Goal: Task Accomplishment & Management: Manage account settings

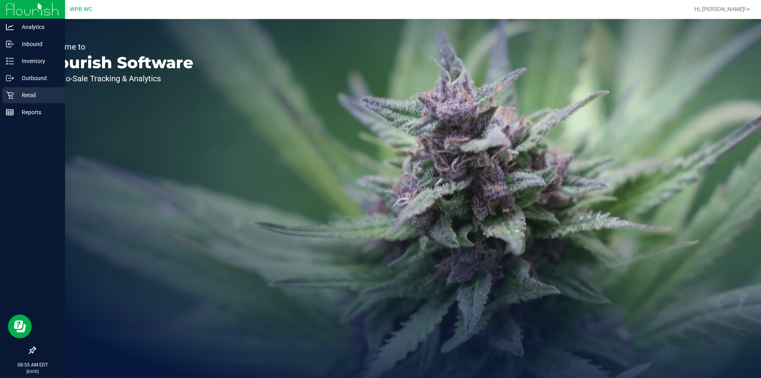
click at [17, 98] on p "Retail" at bounding box center [38, 95] width 48 height 10
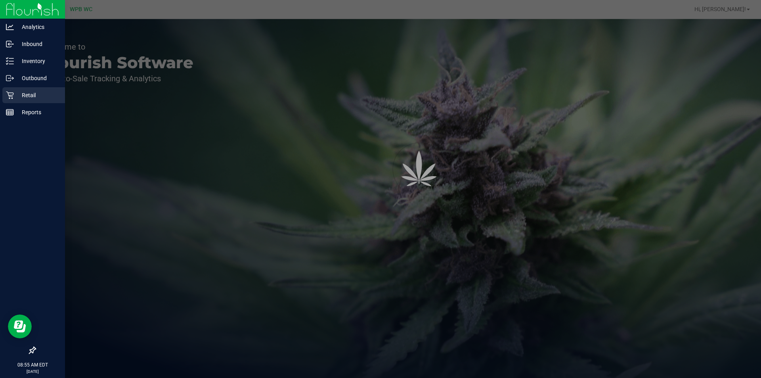
click at [17, 98] on p "Retail" at bounding box center [38, 95] width 48 height 10
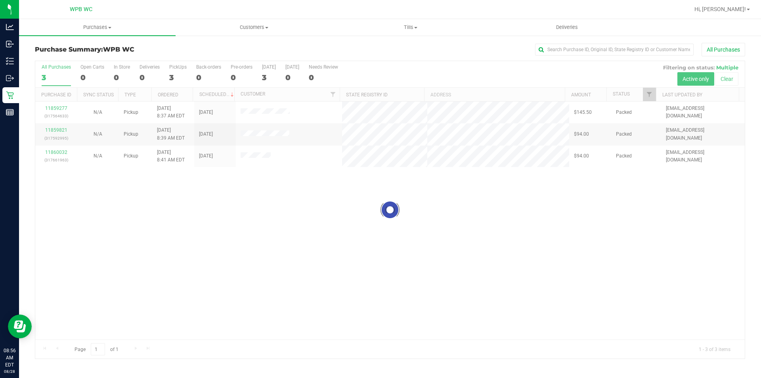
click at [228, 259] on div at bounding box center [390, 209] width 710 height 297
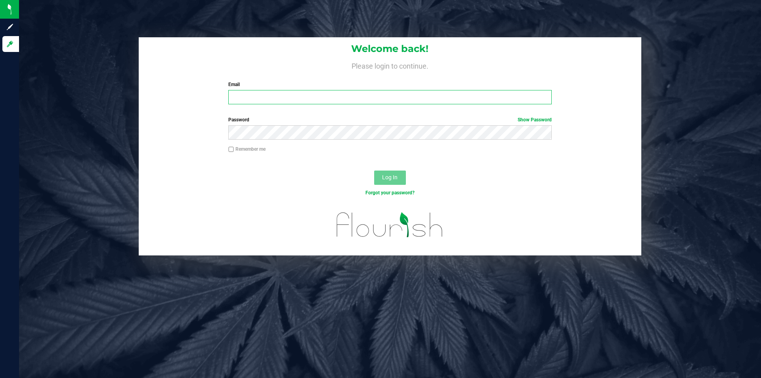
click at [351, 102] on input "Email" at bounding box center [389, 97] width 323 height 14
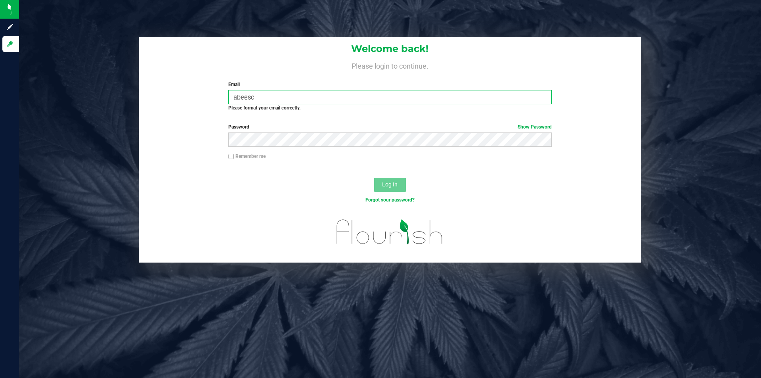
type input "[EMAIL_ADDRESS][DOMAIN_NAME]"
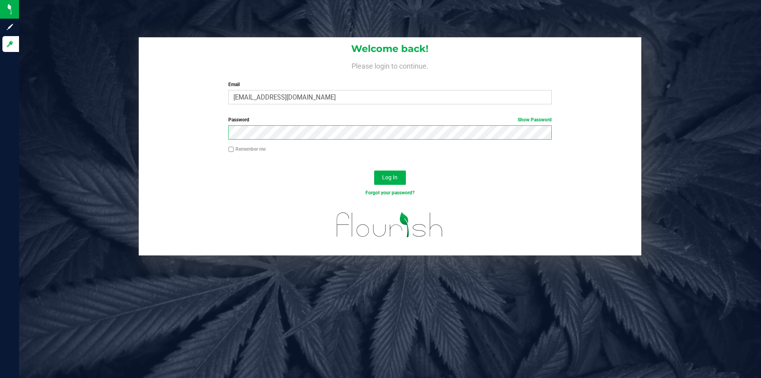
click at [374, 171] on button "Log In" at bounding box center [390, 178] width 32 height 14
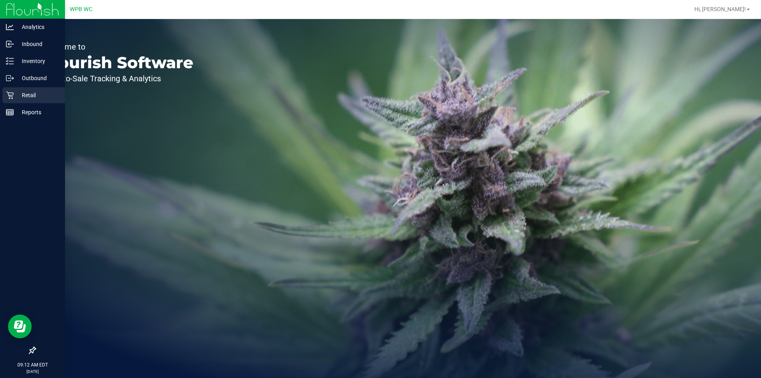
click at [21, 99] on p "Retail" at bounding box center [38, 95] width 48 height 10
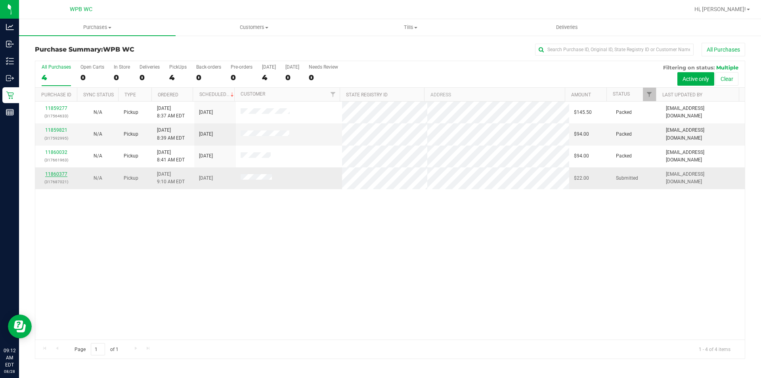
click at [61, 175] on link "11860377" at bounding box center [56, 174] width 22 height 6
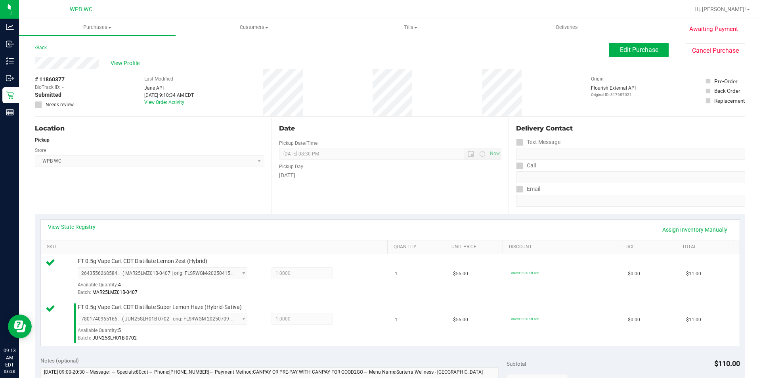
scroll to position [119, 0]
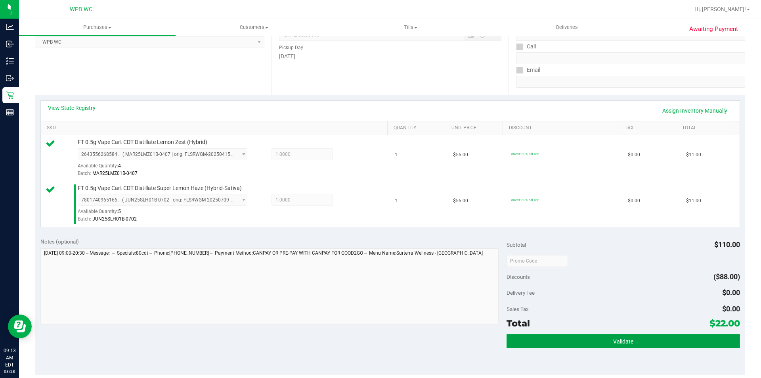
drag, startPoint x: 595, startPoint y: 342, endPoint x: 587, endPoint y: 341, distance: 8.3
click at [594, 342] on button "Validate" at bounding box center [623, 341] width 233 height 14
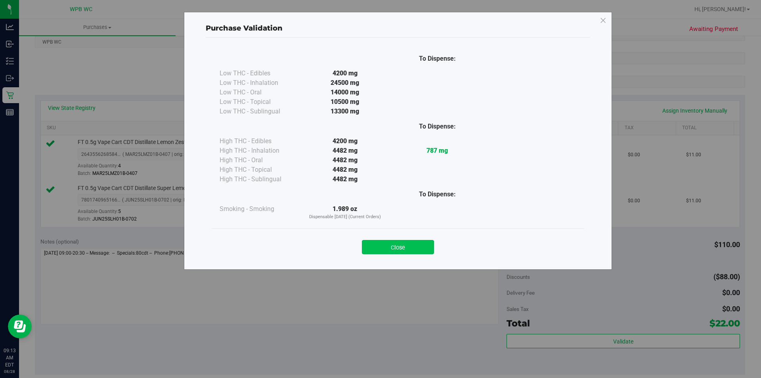
click at [416, 244] on button "Close" at bounding box center [398, 247] width 72 height 14
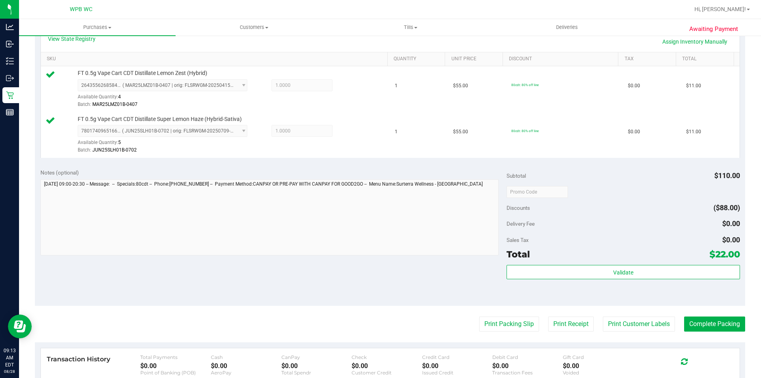
scroll to position [278, 0]
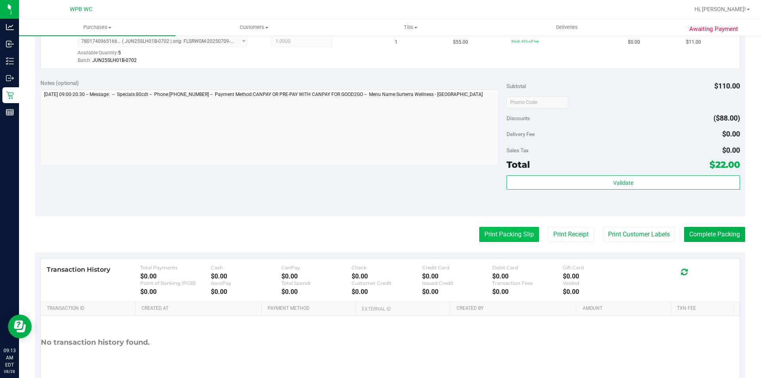
click at [499, 230] on button "Print Packing Slip" at bounding box center [509, 234] width 60 height 15
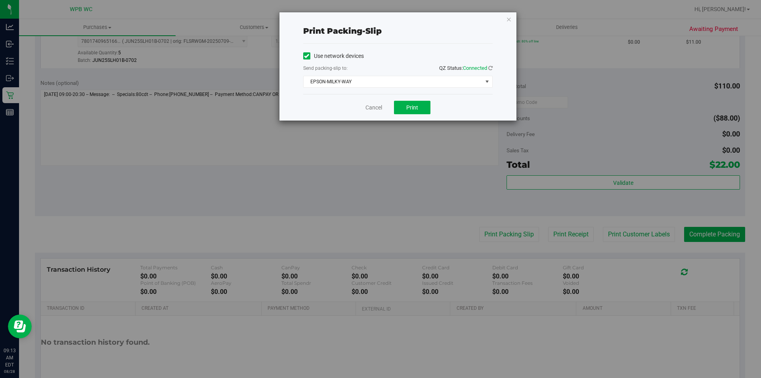
click at [413, 73] on div "Send packing-slip to: QZ Status: Connected" at bounding box center [398, 69] width 190 height 10
click at [414, 80] on span "EPSON-MILKY-WAY" at bounding box center [393, 81] width 179 height 11
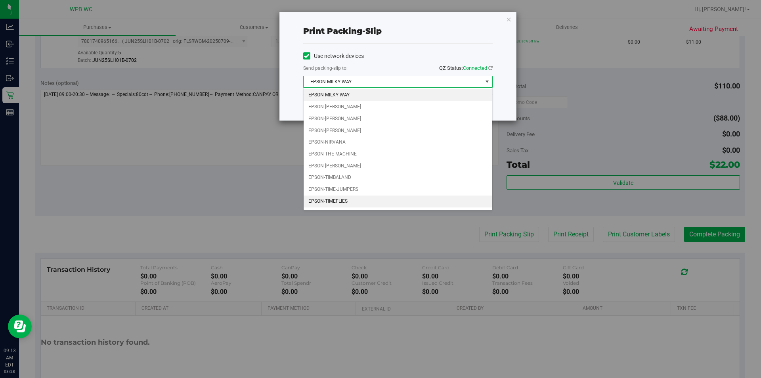
click at [362, 197] on li "EPSON-TIMEFLIES" at bounding box center [398, 202] width 189 height 12
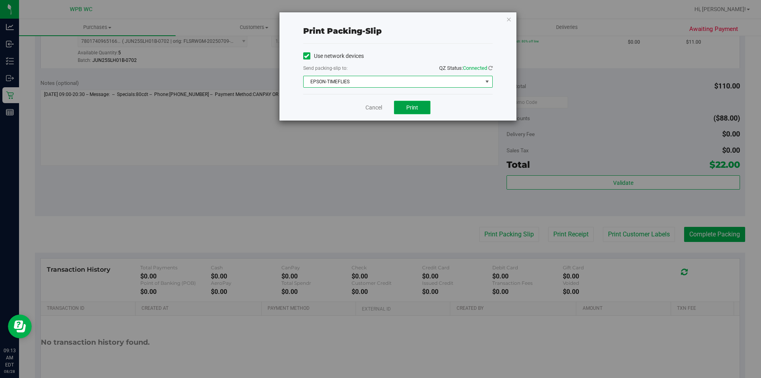
click at [407, 102] on button "Print" at bounding box center [412, 107] width 36 height 13
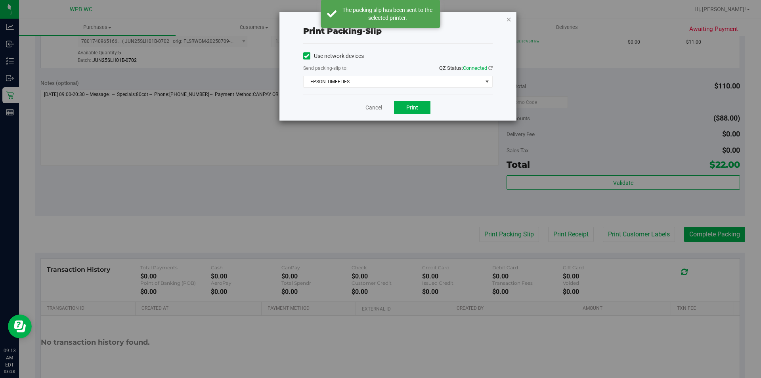
click at [508, 20] on icon "button" at bounding box center [509, 19] width 6 height 10
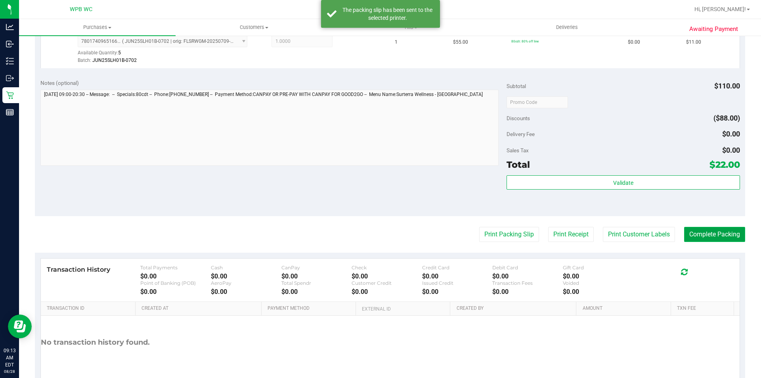
click at [690, 231] on button "Complete Packing" at bounding box center [715, 234] width 61 height 15
